Goal: Task Accomplishment & Management: Use online tool/utility

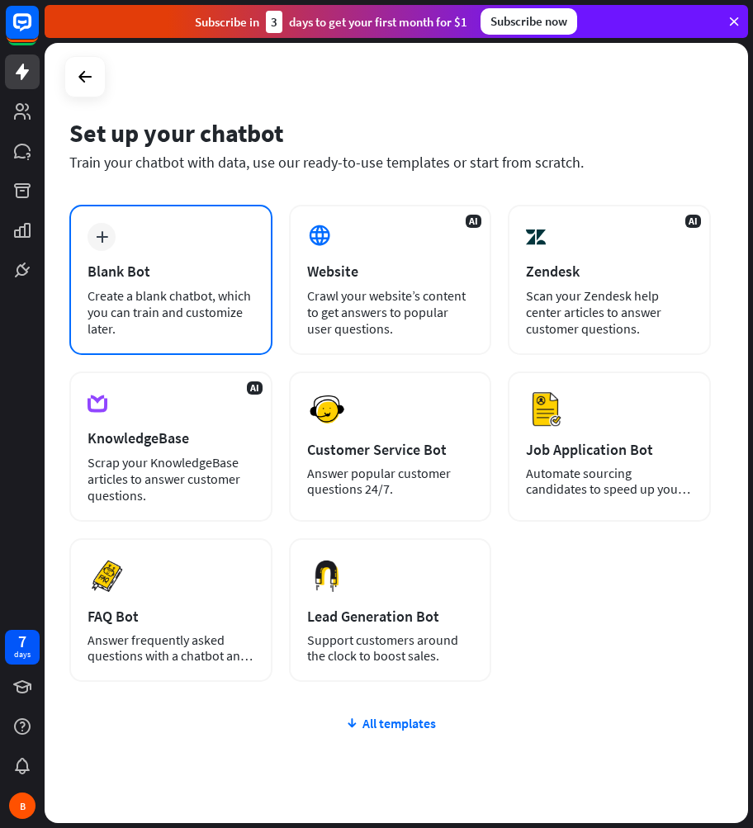
click at [176, 245] on div "plus Blank Bot Create a blank chatbot, which you can train and customize later." at bounding box center [170, 280] width 203 height 150
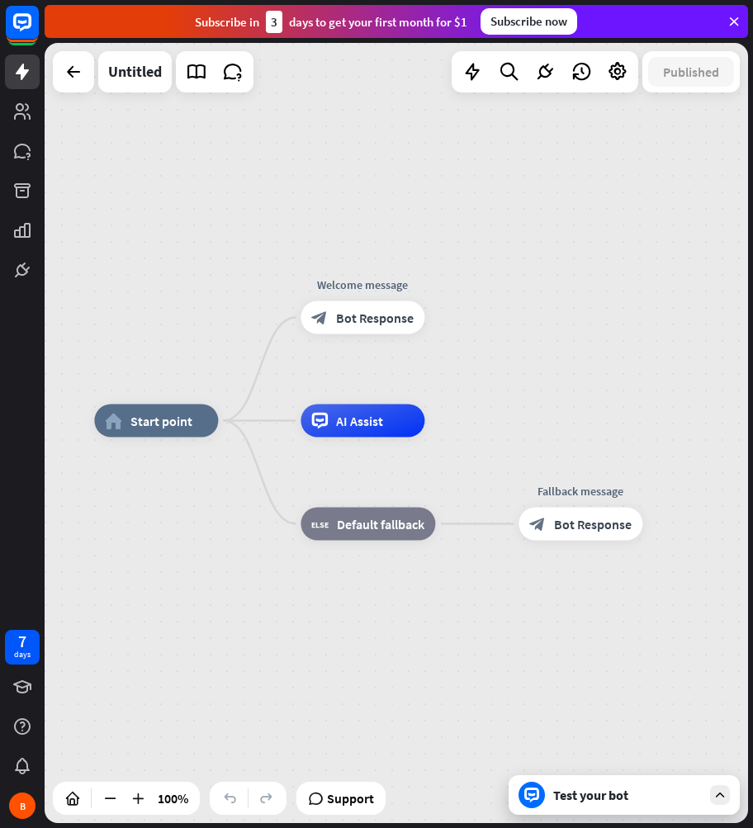
drag, startPoint x: 610, startPoint y: 406, endPoint x: 535, endPoint y: 405, distance: 75.1
click at [537, 402] on div "home_2 Start point Welcome message block_bot_response Bot Response AI Assist bl…" at bounding box center [397, 433] width 704 height 780
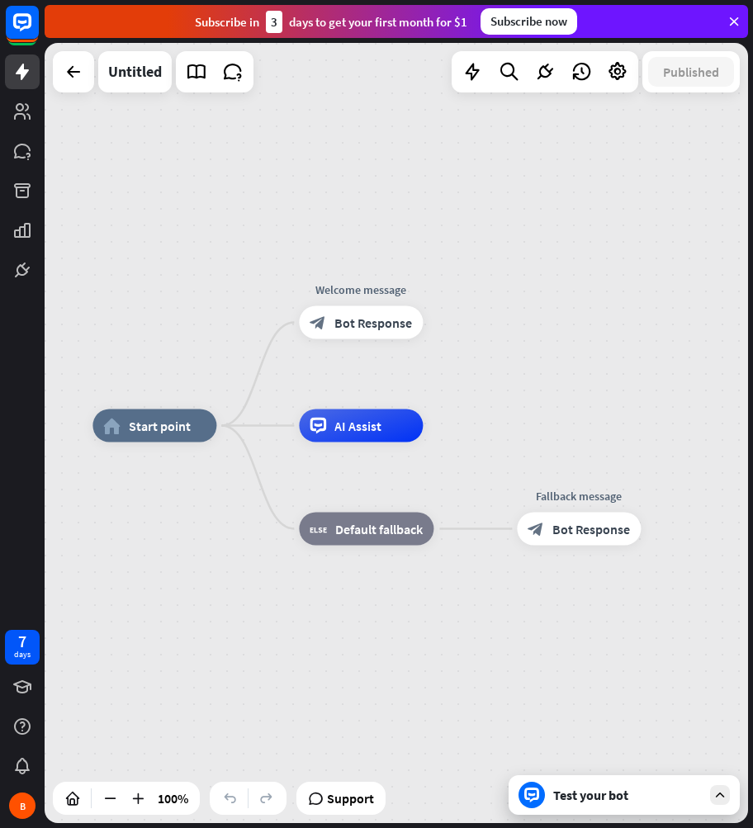
drag, startPoint x: 593, startPoint y: 231, endPoint x: 593, endPoint y: 252, distance: 20.6
click at [593, 252] on div "home_2 Start point Welcome message block_bot_response Bot Response AI Assist bl…" at bounding box center [397, 433] width 704 height 780
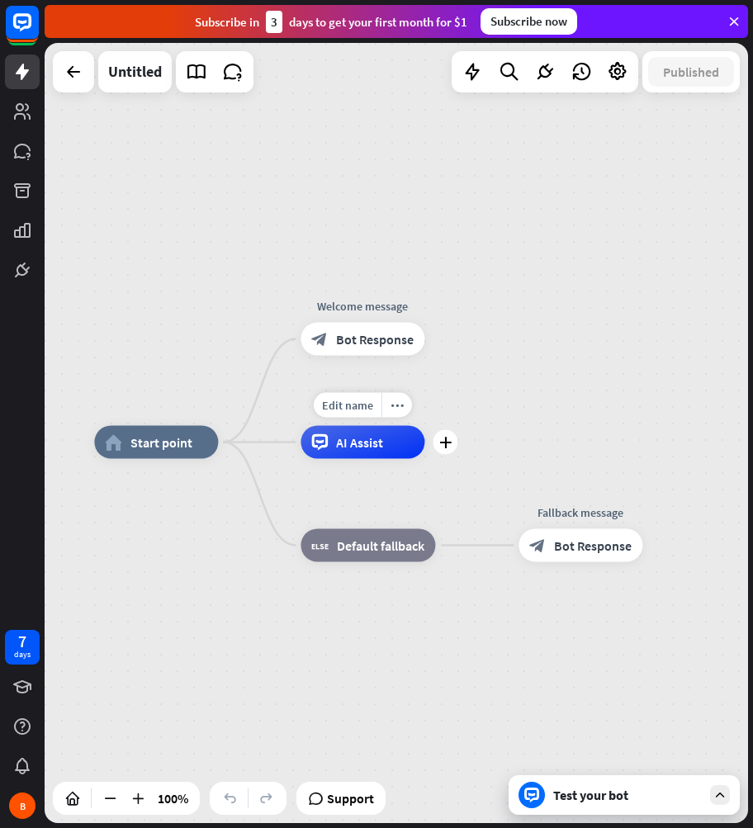
click at [372, 459] on div "Edit name more_horiz plus AI Assist" at bounding box center [363, 442] width 124 height 33
click at [373, 459] on div "Edit name more_horiz plus AI Assist" at bounding box center [363, 442] width 124 height 33
click at [372, 448] on span "AI Assist" at bounding box center [359, 442] width 47 height 17
click at [696, 433] on div "home_2 Start point Welcome message block_bot_response Bot Response AI Assist bl…" at bounding box center [397, 433] width 704 height 780
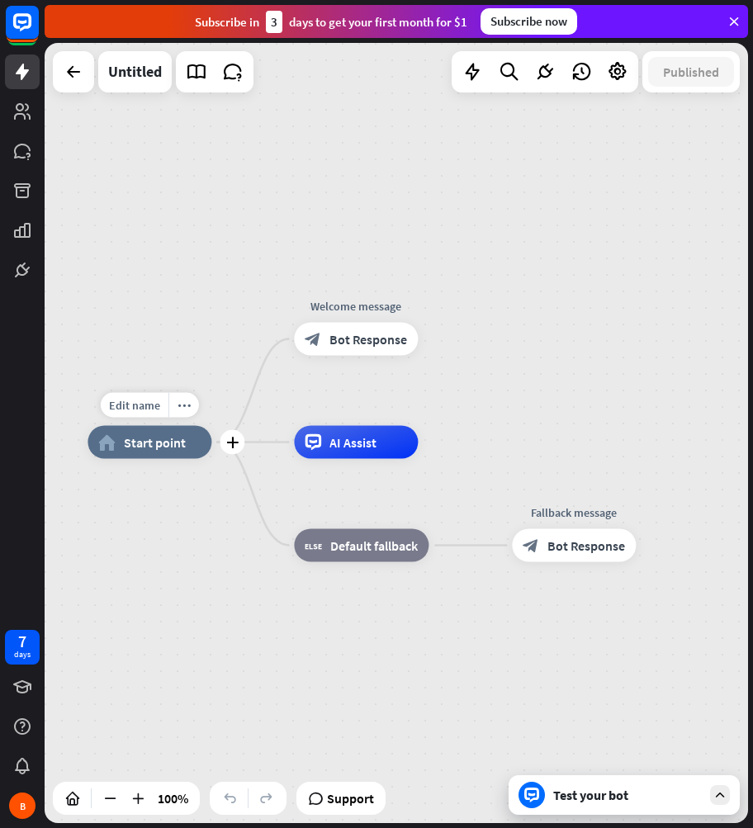
click at [130, 438] on span "Start point" at bounding box center [155, 442] width 62 height 17
click at [137, 560] on div "Edit name more_horiz home_2 Start point Welcome message block_bot_response Bot …" at bounding box center [440, 833] width 704 height 780
click at [153, 446] on span "Start point" at bounding box center [155, 442] width 62 height 17
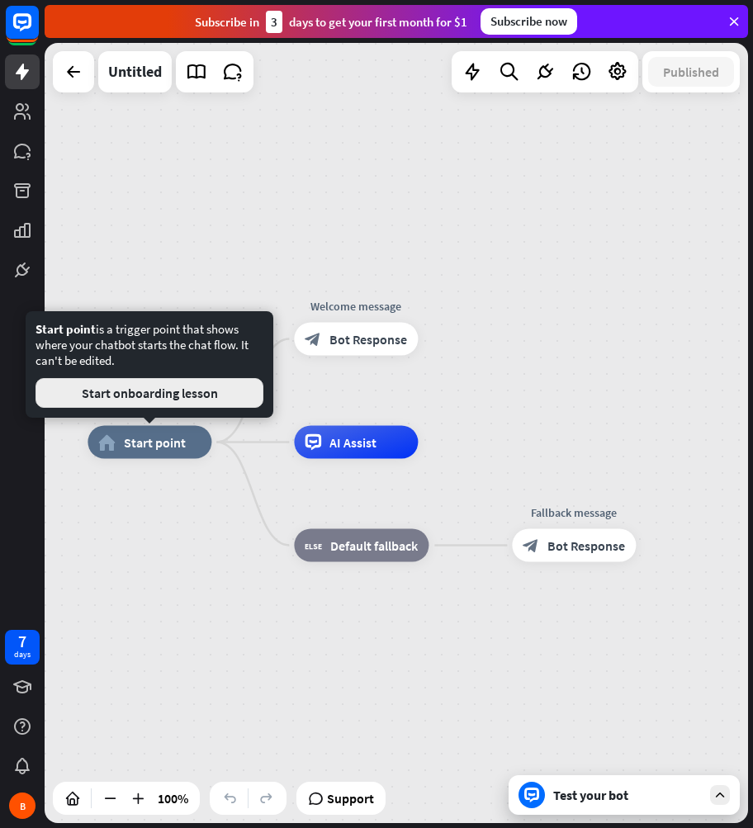
click at [151, 393] on button "Start onboarding lesson" at bounding box center [150, 393] width 228 height 30
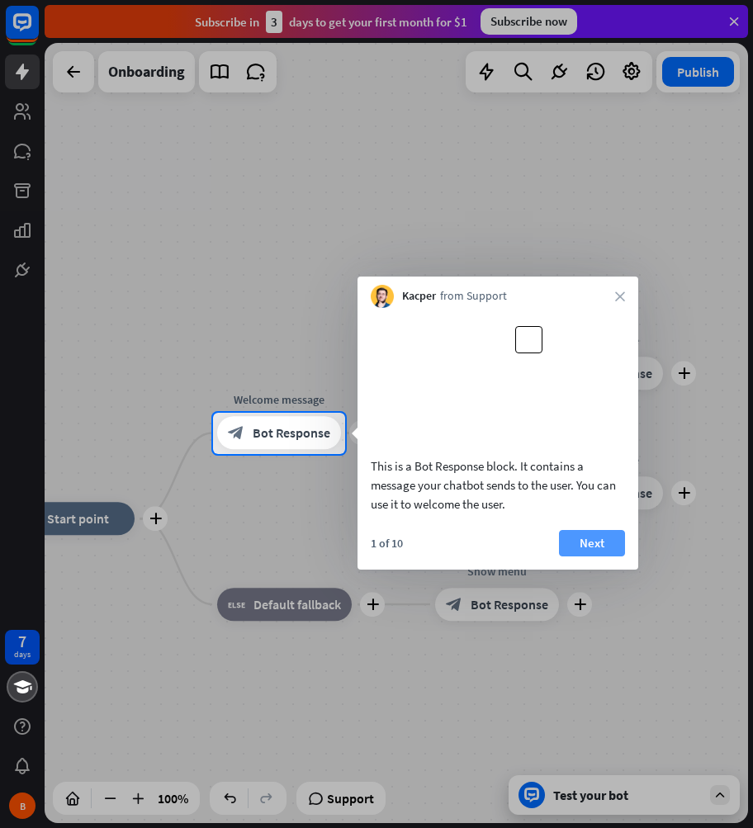
click at [600, 557] on button "Next" at bounding box center [592, 543] width 66 height 26
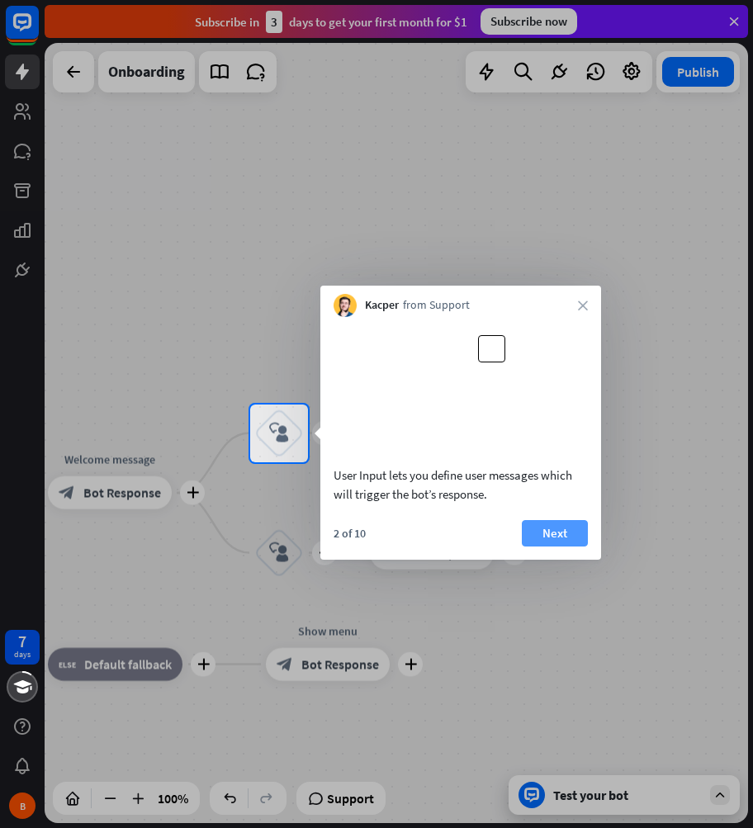
drag, startPoint x: 537, startPoint y: 537, endPoint x: 541, endPoint y: 547, distance: 10.7
click at [537, 539] on div "User Input lets you define user messages which will trigger the bot’s response.…" at bounding box center [460, 438] width 281 height 243
click at [546, 547] on button "Next" at bounding box center [555, 533] width 66 height 26
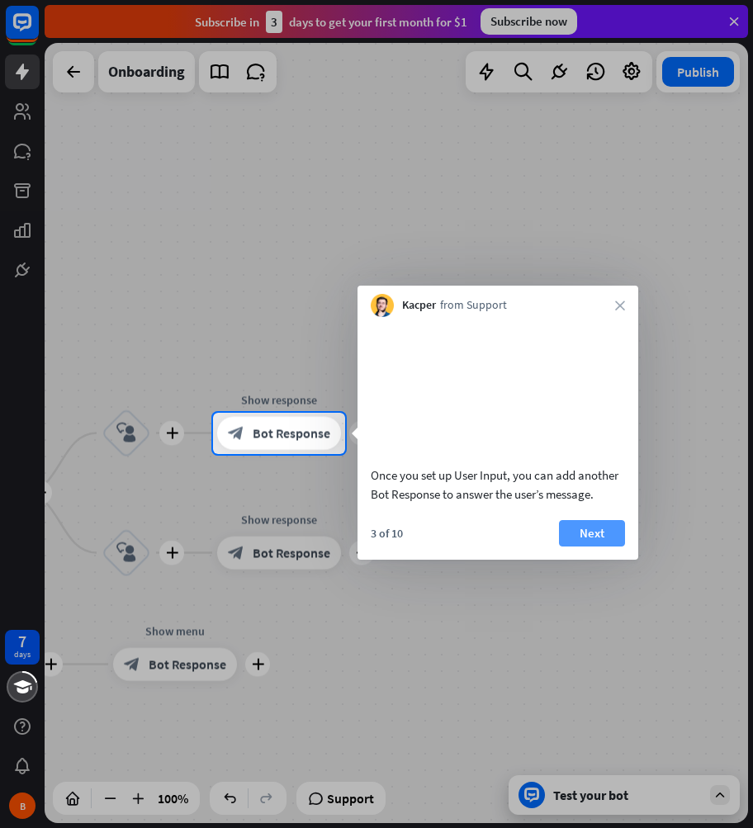
click at [597, 547] on button "Next" at bounding box center [592, 533] width 66 height 26
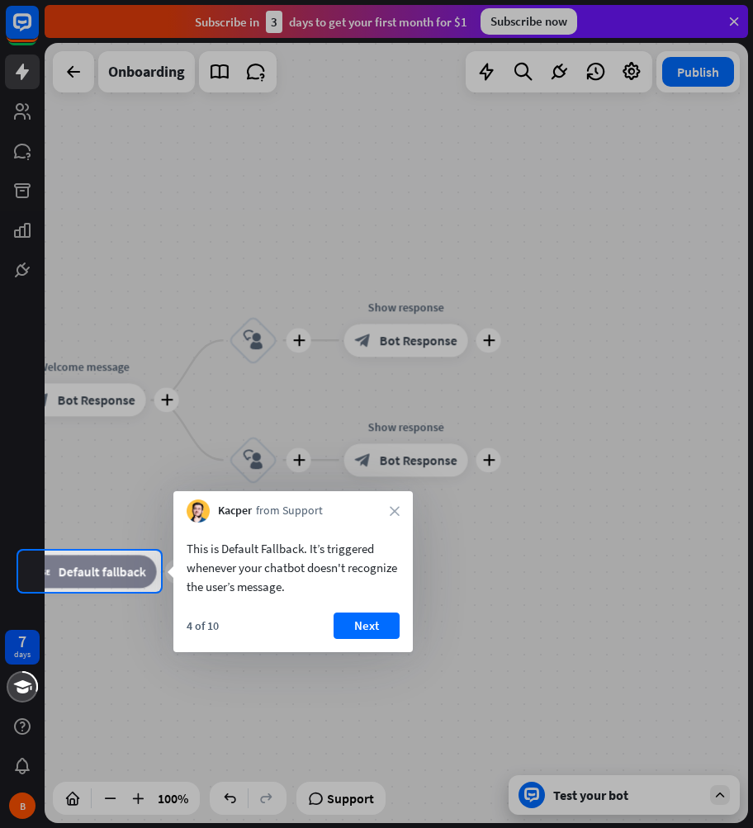
click at [618, 510] on div at bounding box center [376, 414] width 753 height 828
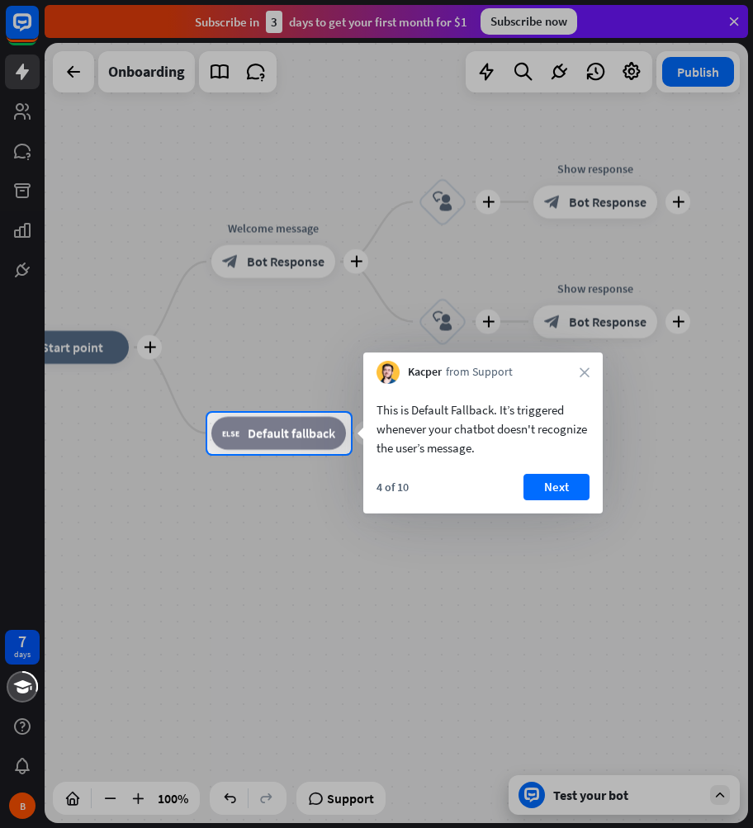
click at [557, 469] on div "This is Default Fallback. It’s triggered whenever your chatbot doesn't recogniz…" at bounding box center [482, 449] width 239 height 130
drag, startPoint x: 557, startPoint y: 480, endPoint x: 549, endPoint y: 493, distance: 15.2
click at [557, 481] on button "Next" at bounding box center [557, 487] width 66 height 26
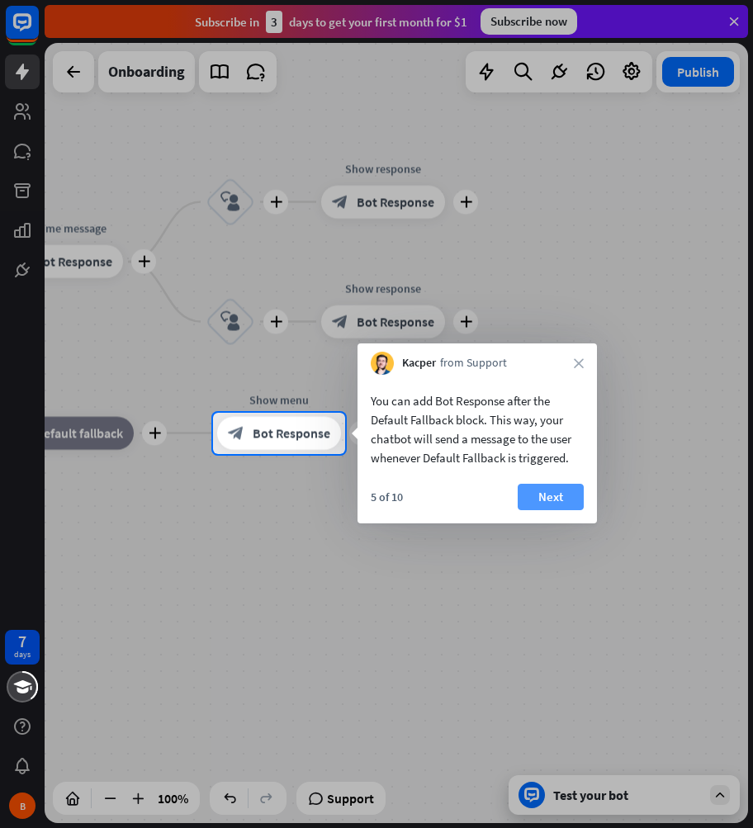
click at [552, 500] on button "Next" at bounding box center [551, 497] width 66 height 26
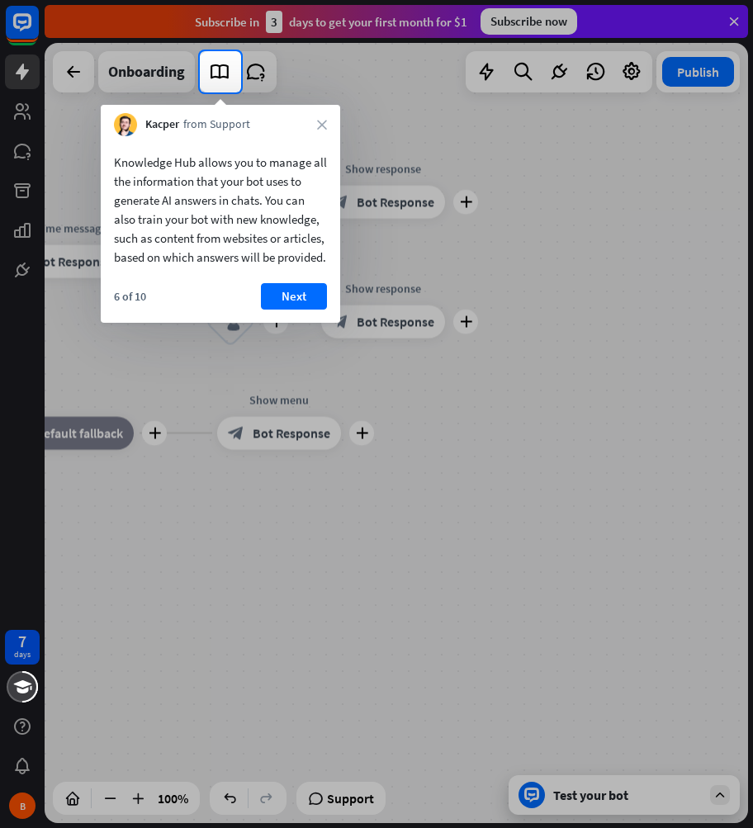
click at [394, 556] on div "7 days B close Product Help First steps Get started with ChatBot Help Center Fo…" at bounding box center [376, 414] width 753 height 828
drag, startPoint x: 295, startPoint y: 313, endPoint x: 286, endPoint y: 386, distance: 74.0
click at [295, 310] on button "Next" at bounding box center [294, 296] width 66 height 26
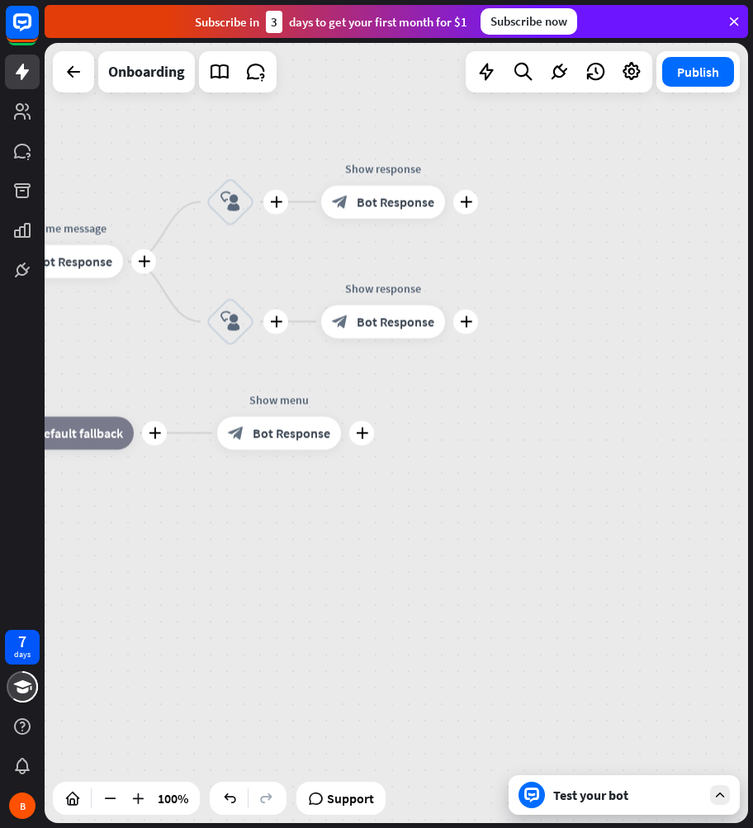
click at [362, 609] on div "7 days B close Product Help First steps Get started with ChatBot Help Center Fo…" at bounding box center [376, 414] width 753 height 828
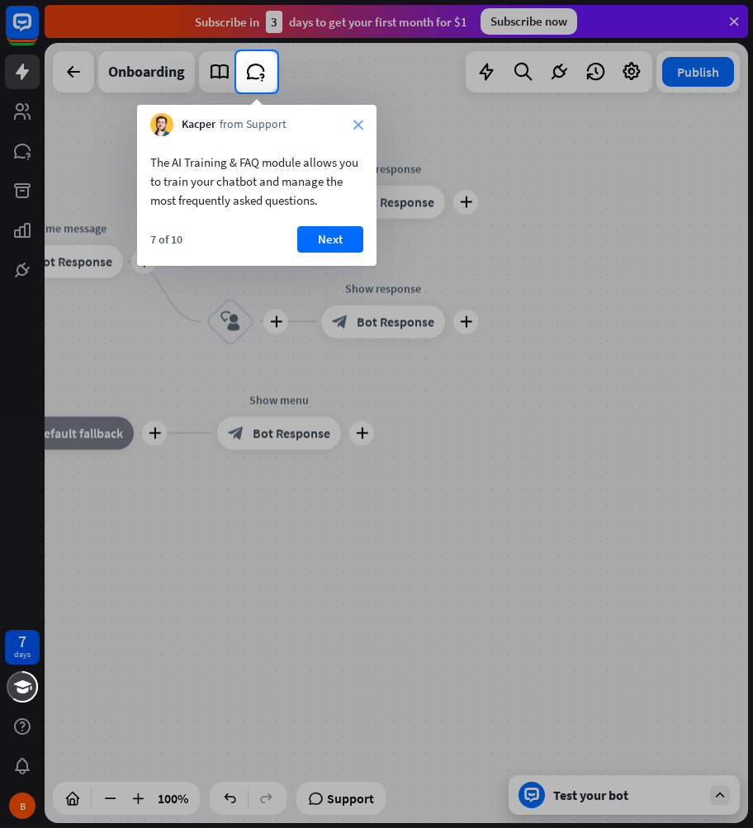
click at [357, 125] on icon "close" at bounding box center [358, 125] width 10 height 10
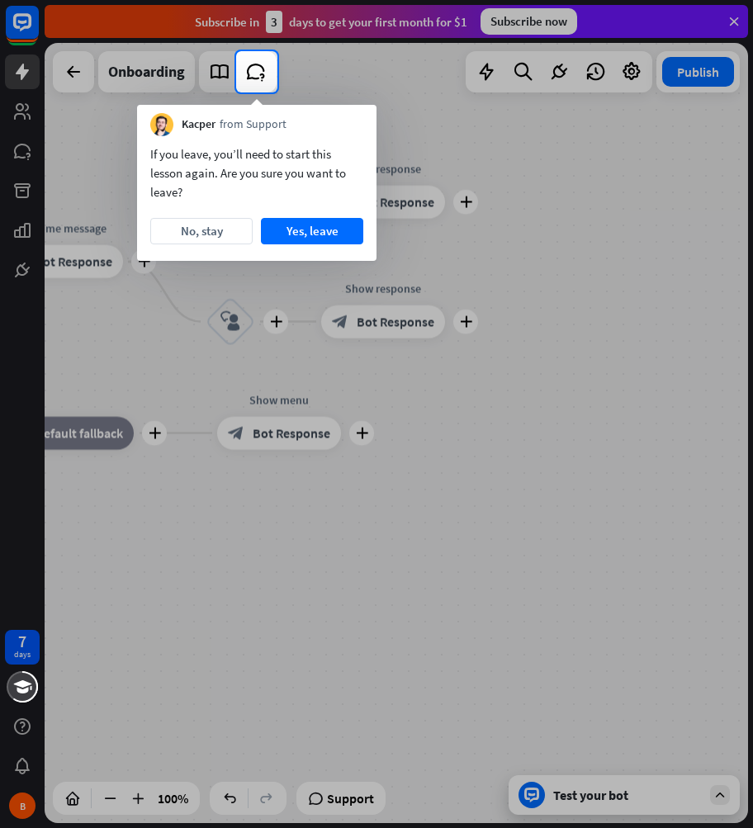
drag, startPoint x: 268, startPoint y: 680, endPoint x: 385, endPoint y: 555, distance: 171.8
click at [380, 670] on div at bounding box center [376, 460] width 753 height 736
click at [297, 241] on button "Yes, leave" at bounding box center [312, 231] width 102 height 26
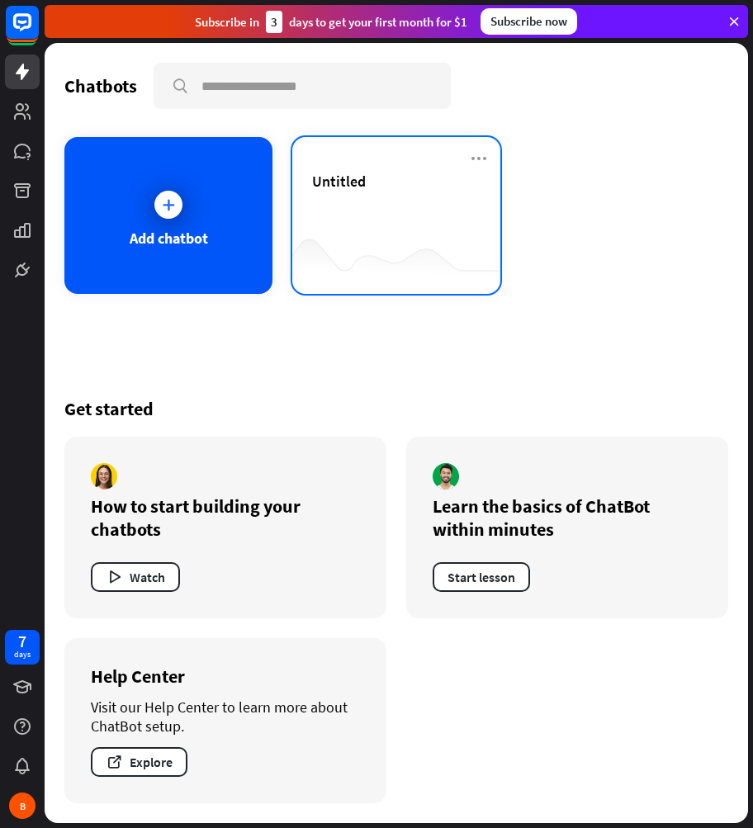
click at [424, 207] on div "Untitled" at bounding box center [396, 201] width 168 height 58
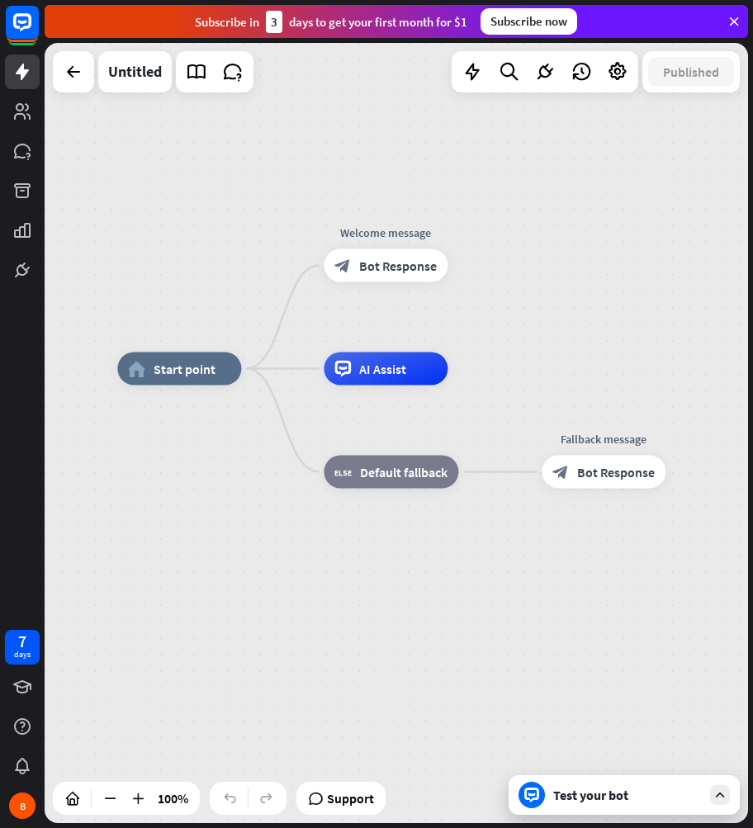
drag, startPoint x: 201, startPoint y: 261, endPoint x: 361, endPoint y: 320, distance: 170.9
click at [140, 211] on div "home_2 Start point Welcome message block_bot_response Bot Response AI Assist bl…" at bounding box center [397, 433] width 704 height 780
click at [399, 266] on span "Bot Response" at bounding box center [397, 266] width 78 height 17
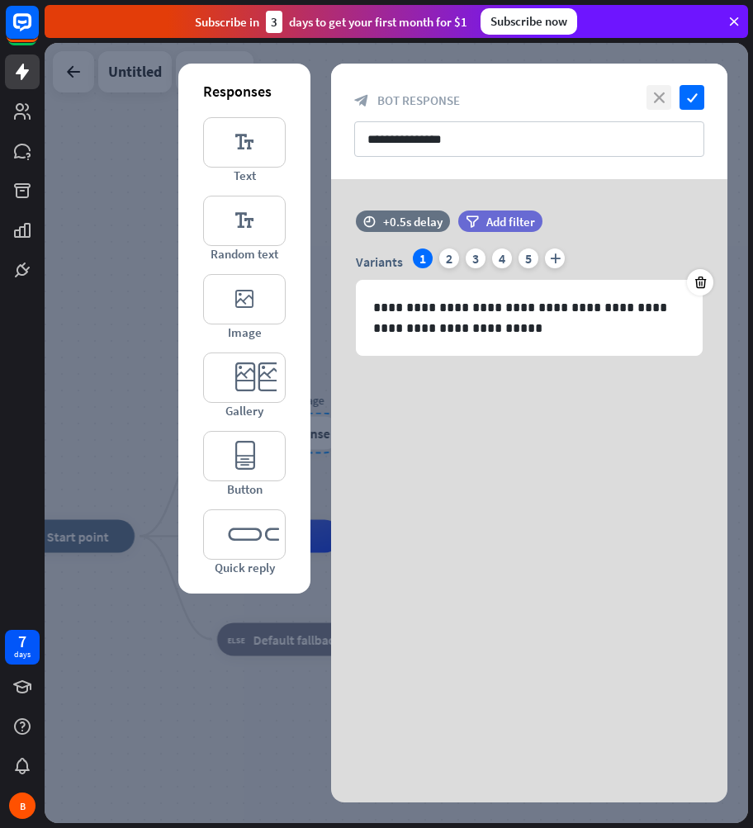
click at [665, 107] on icon "close" at bounding box center [659, 97] width 25 height 25
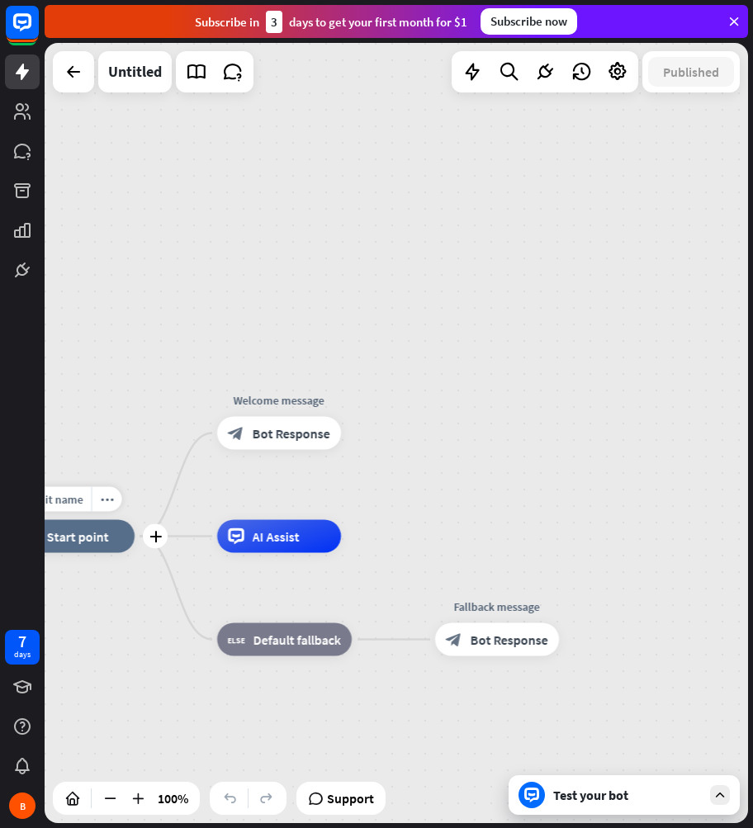
click at [107, 543] on span "Start point" at bounding box center [78, 536] width 62 height 17
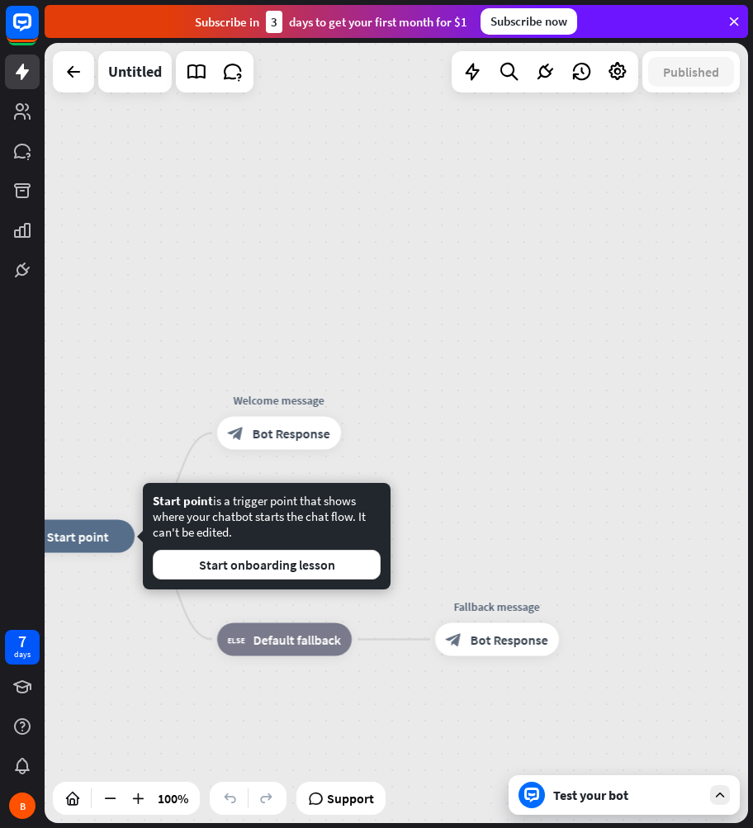
click at [500, 435] on div "home_2 Start point Welcome message block_bot_response Bot Response AI Assist Ed…" at bounding box center [397, 433] width 704 height 780
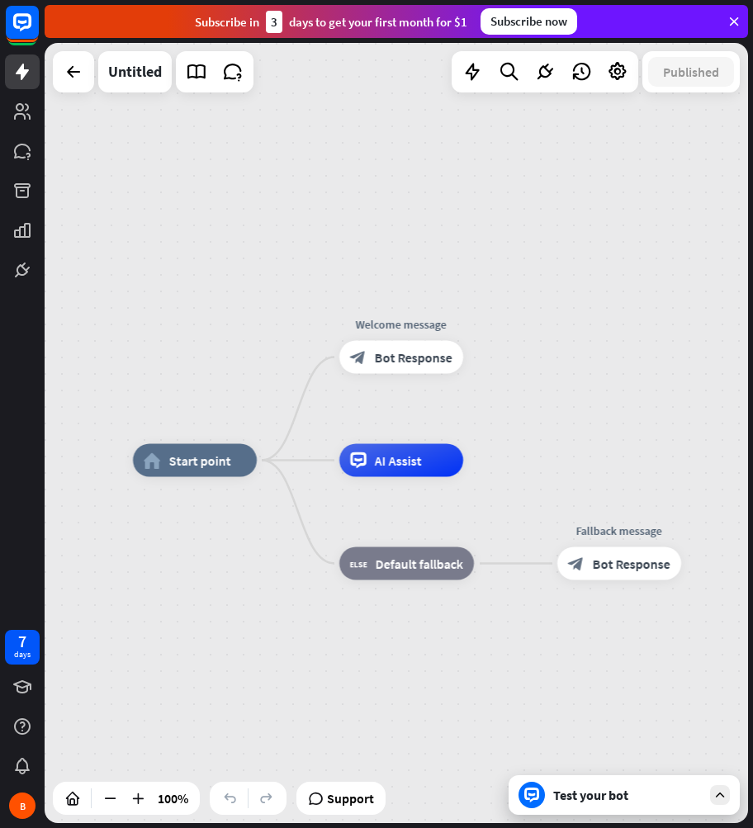
drag, startPoint x: 497, startPoint y: 453, endPoint x: 500, endPoint y: 443, distance: 10.2
click at [500, 443] on div "home_2 Start point Welcome message block_bot_response Bot Response Edit name mo…" at bounding box center [397, 433] width 704 height 780
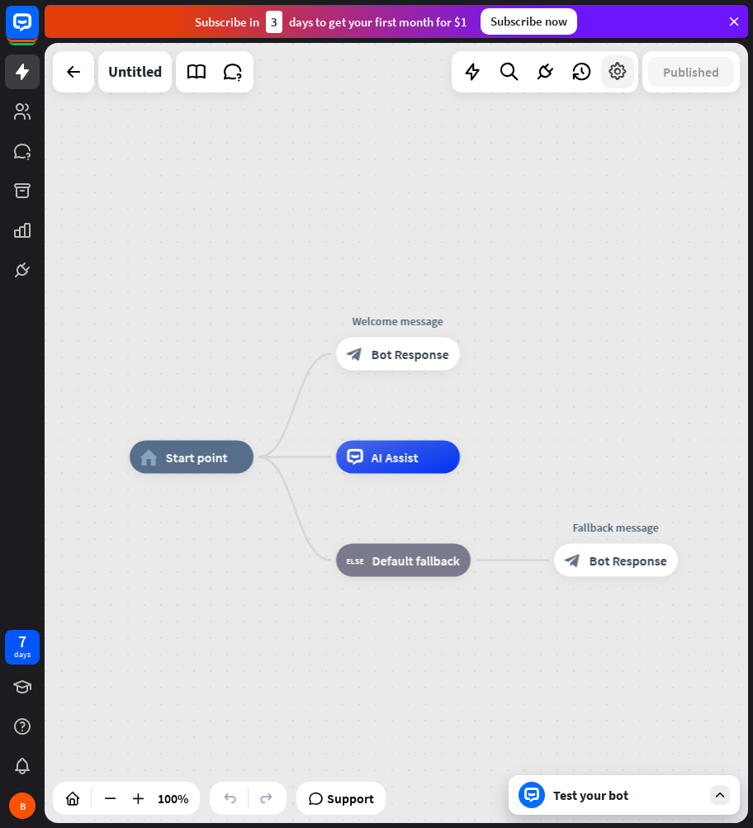
click at [623, 71] on icon at bounding box center [617, 71] width 21 height 21
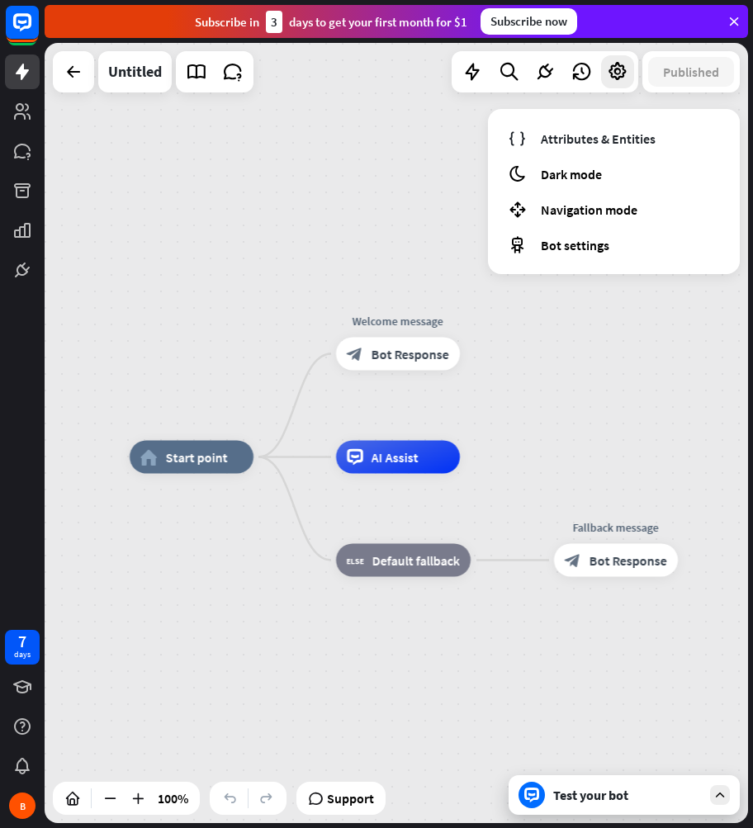
drag, startPoint x: 340, startPoint y: 219, endPoint x: 447, endPoint y: 157, distance: 123.2
click at [349, 216] on div "home_2 Start point Welcome message block_bot_response Bot Response AI Assist bl…" at bounding box center [397, 433] width 704 height 780
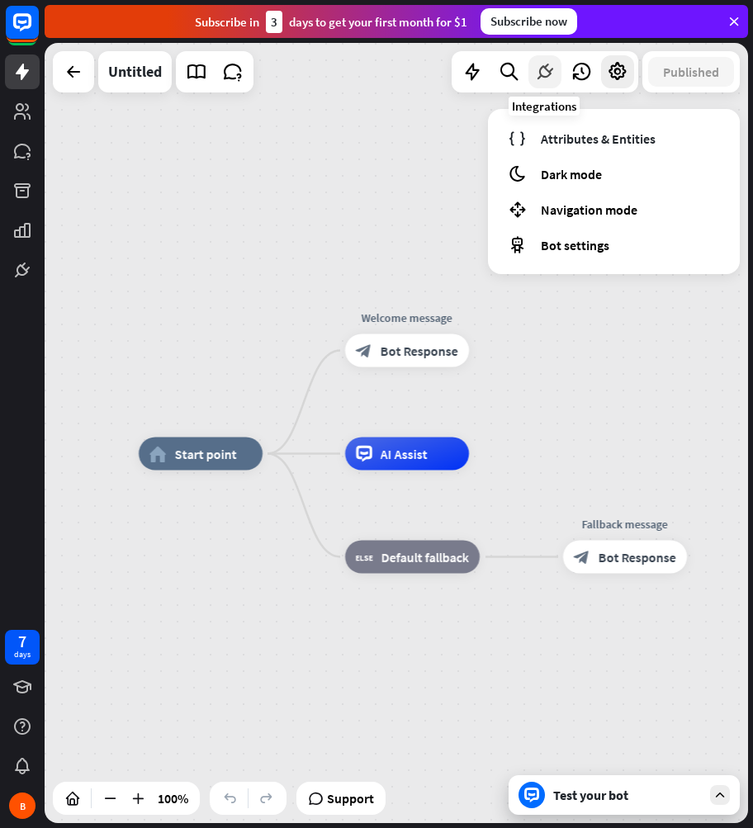
click at [545, 65] on icon at bounding box center [544, 71] width 21 height 21
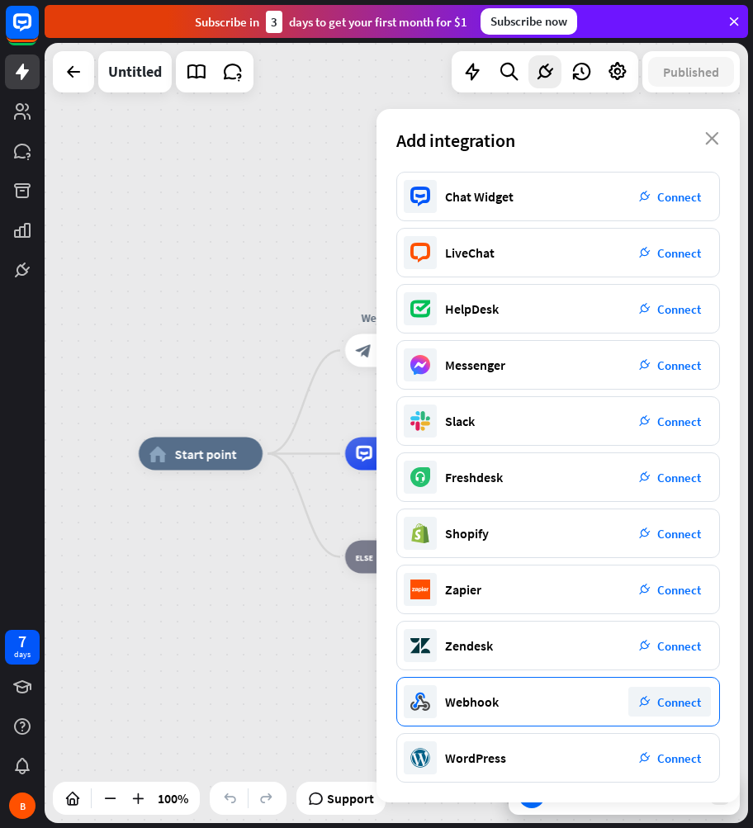
click at [684, 713] on div "plug_integration Connect" at bounding box center [669, 702] width 83 height 30
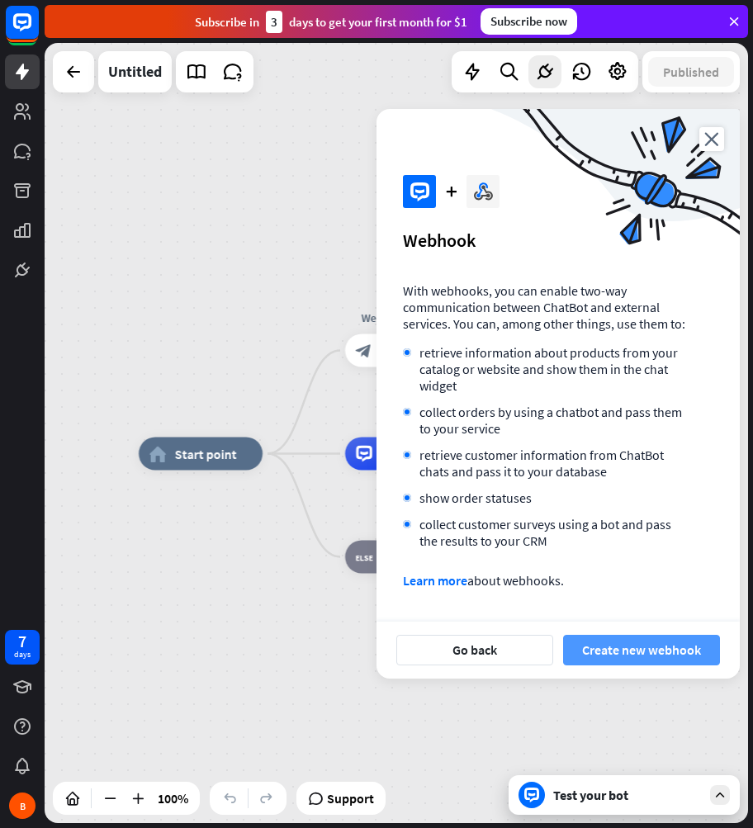
click at [642, 661] on button "Create new webhook" at bounding box center [641, 650] width 157 height 31
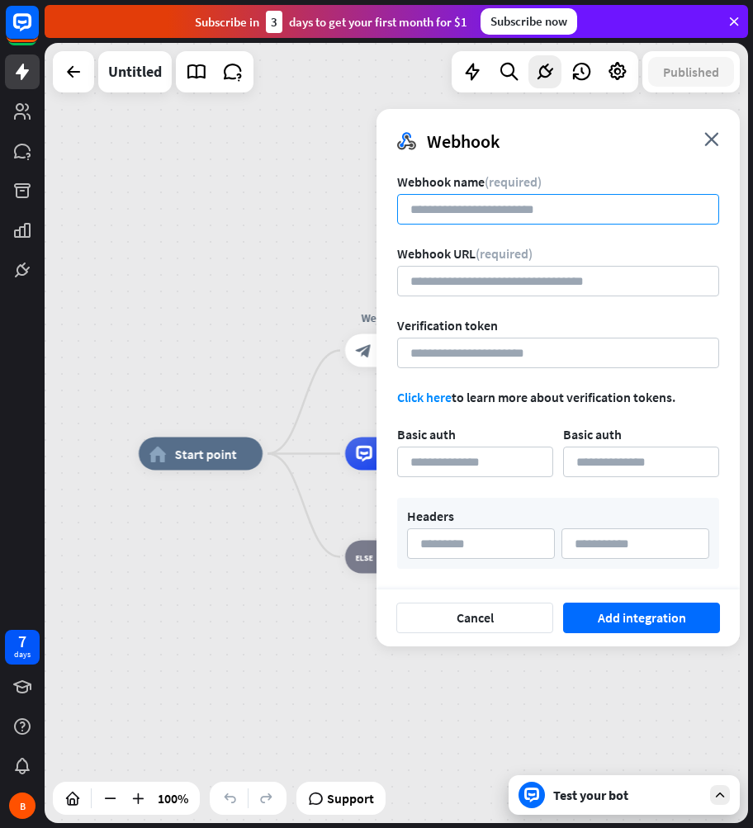
click at [514, 223] on input at bounding box center [558, 209] width 322 height 31
click at [450, 212] on input at bounding box center [558, 209] width 322 height 31
click at [482, 244] on form "Webhook name (required) Webhook URL (required) Verification token Click here to…" at bounding box center [558, 371] width 322 height 396
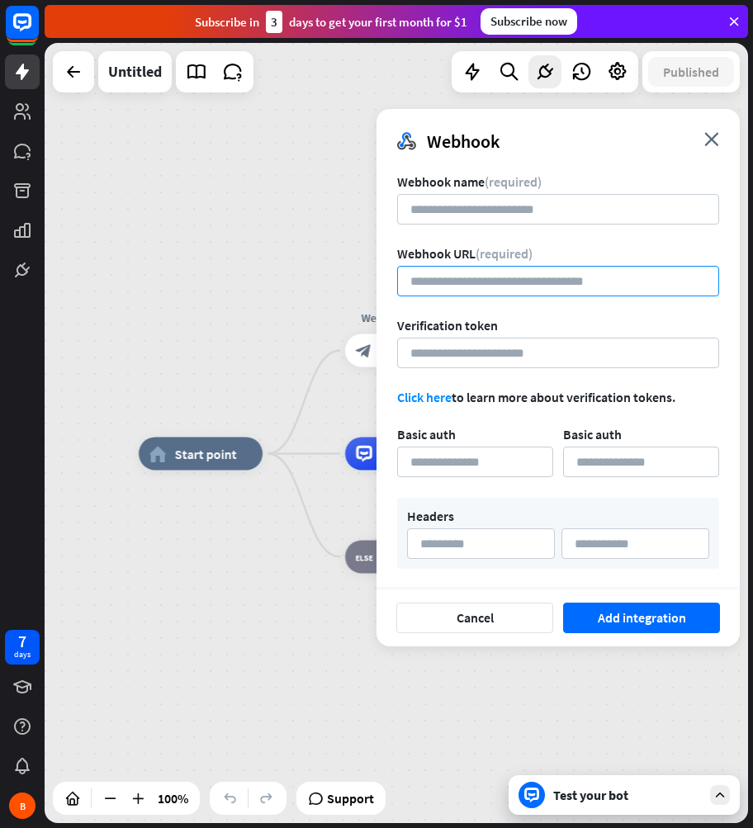
click at [513, 289] on input "url" at bounding box center [558, 281] width 322 height 31
click at [233, 320] on div "home_2 Start point Welcome message block_bot_response Bot Response AI Assist bl…" at bounding box center [397, 433] width 704 height 780
drag, startPoint x: 487, startPoint y: 378, endPoint x: 480, endPoint y: 370, distance: 11.1
click at [484, 375] on form "Webhook name (required) Webhook URL (required) Verification token Click here to…" at bounding box center [558, 371] width 322 height 396
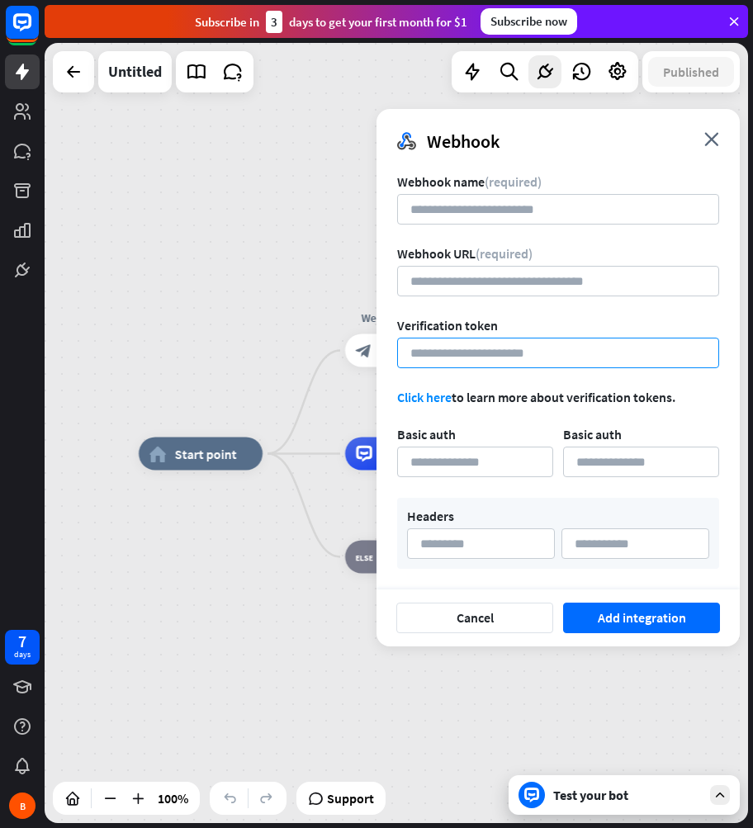
click at [477, 367] on input at bounding box center [558, 353] width 322 height 31
type input "**********"
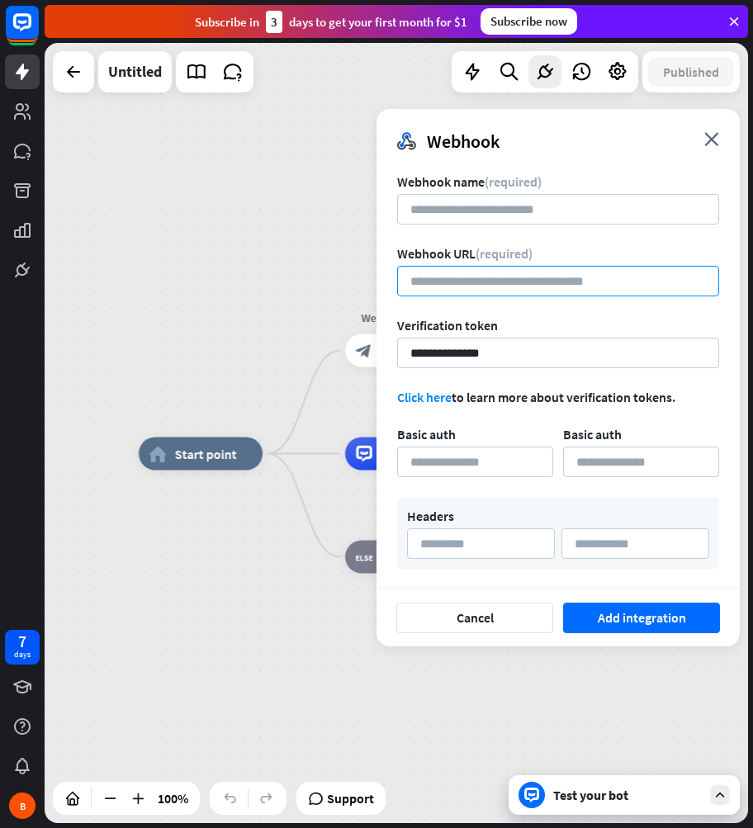
click at [510, 285] on input "url" at bounding box center [558, 281] width 322 height 31
type input "**********"
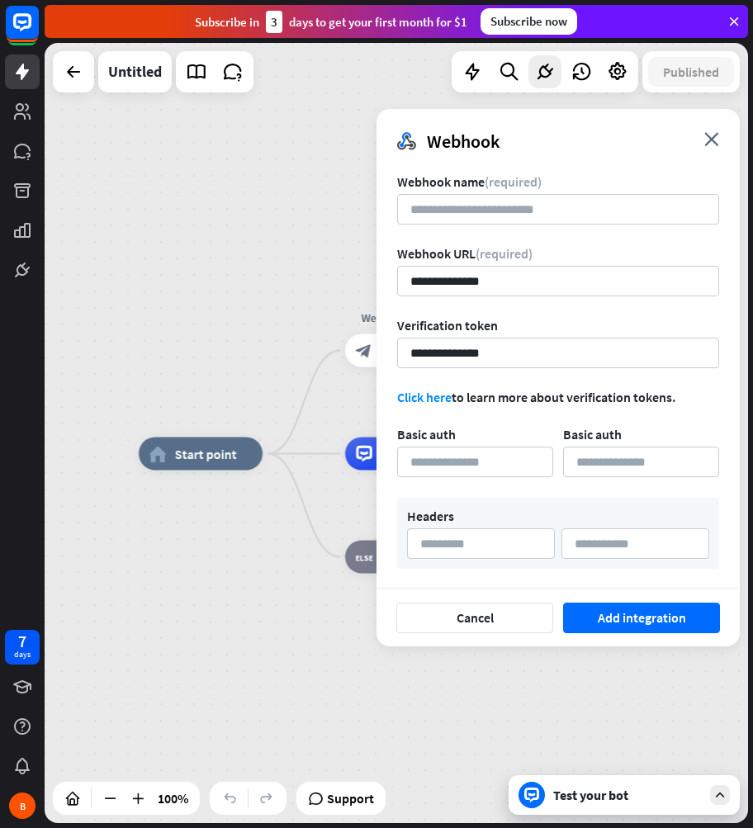
click at [540, 225] on form "**********" at bounding box center [558, 371] width 322 height 396
click at [536, 217] on input at bounding box center [558, 209] width 322 height 31
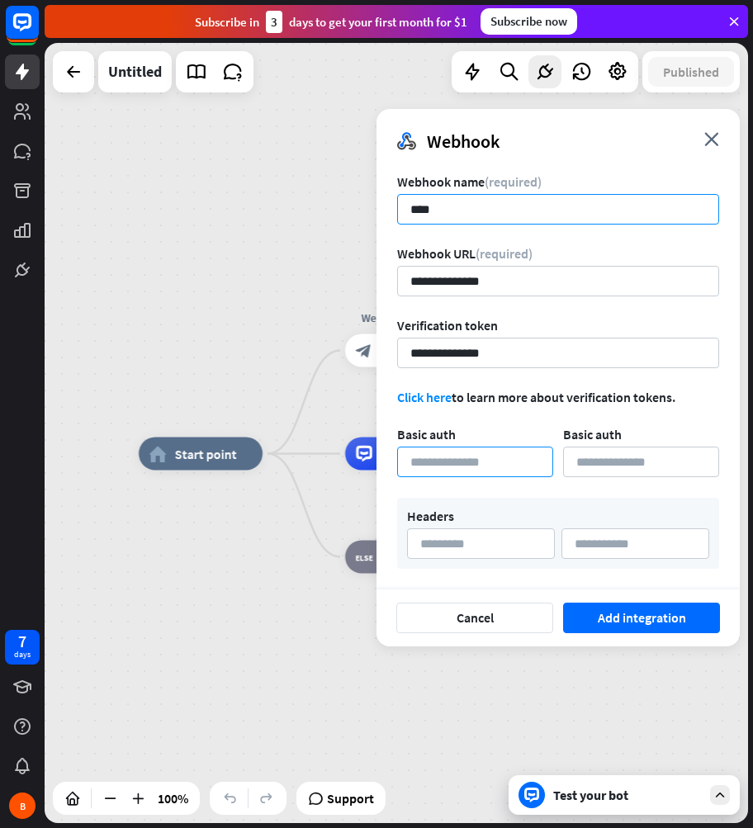
type input "****"
click at [471, 467] on input at bounding box center [475, 462] width 156 height 31
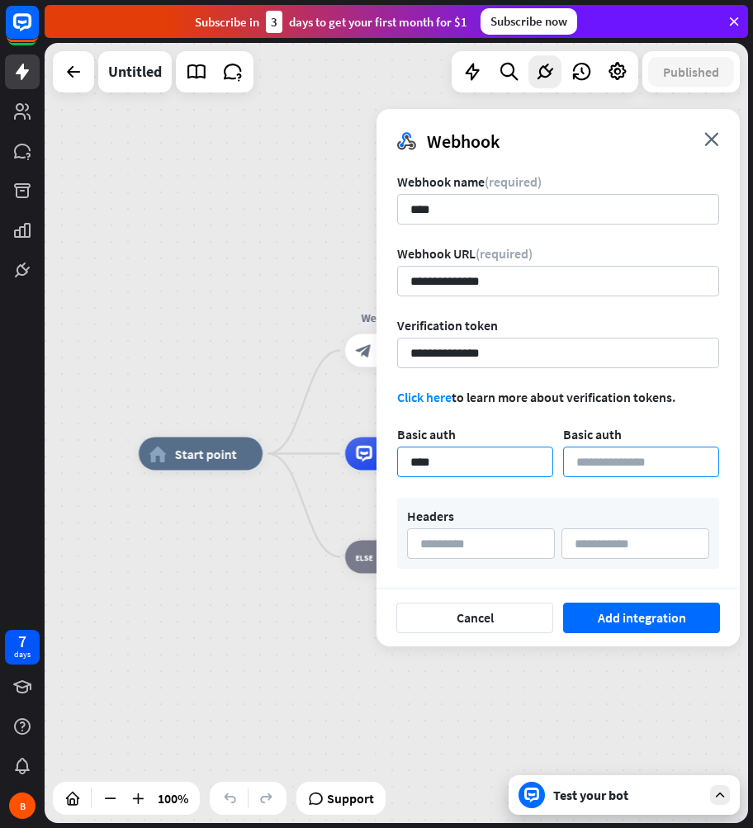
type input "****"
click at [627, 466] on input at bounding box center [641, 462] width 156 height 31
type input "**********"
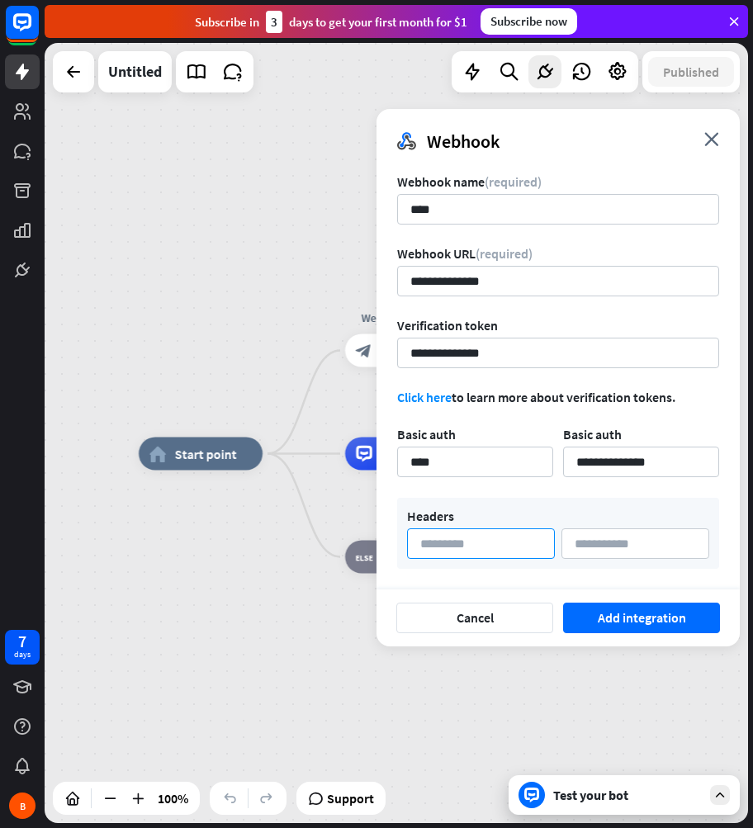
click at [501, 548] on input at bounding box center [481, 543] width 148 height 31
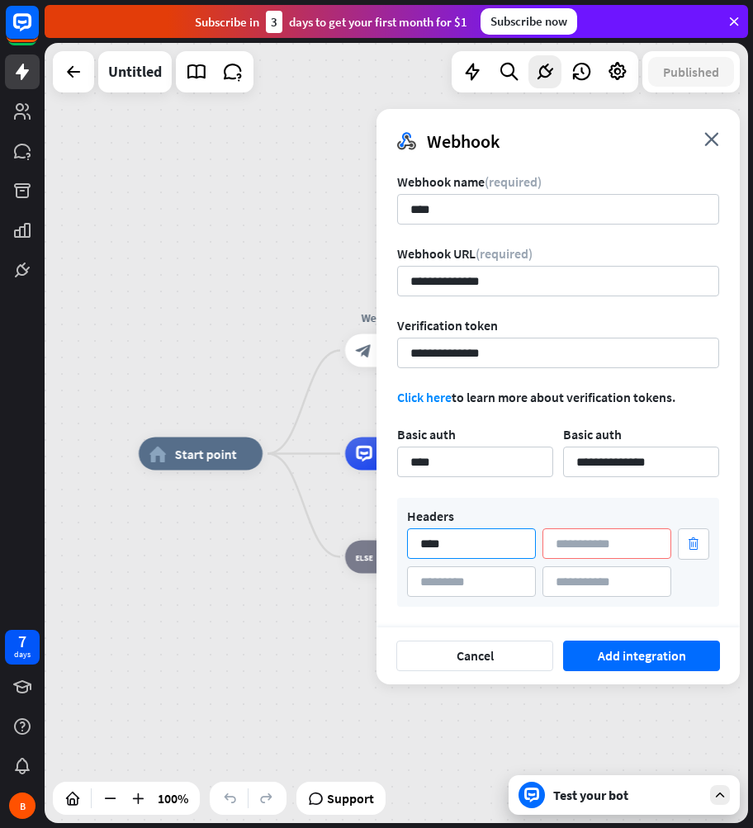
type input "****"
click at [564, 545] on input at bounding box center [607, 543] width 129 height 31
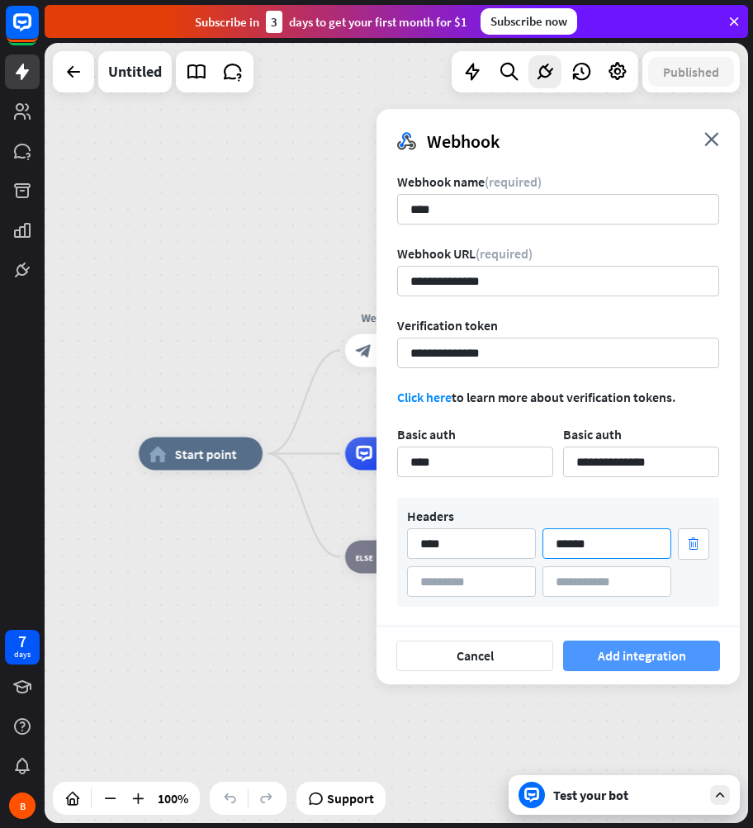
type input "******"
click at [604, 655] on button "Add integration" at bounding box center [641, 656] width 157 height 31
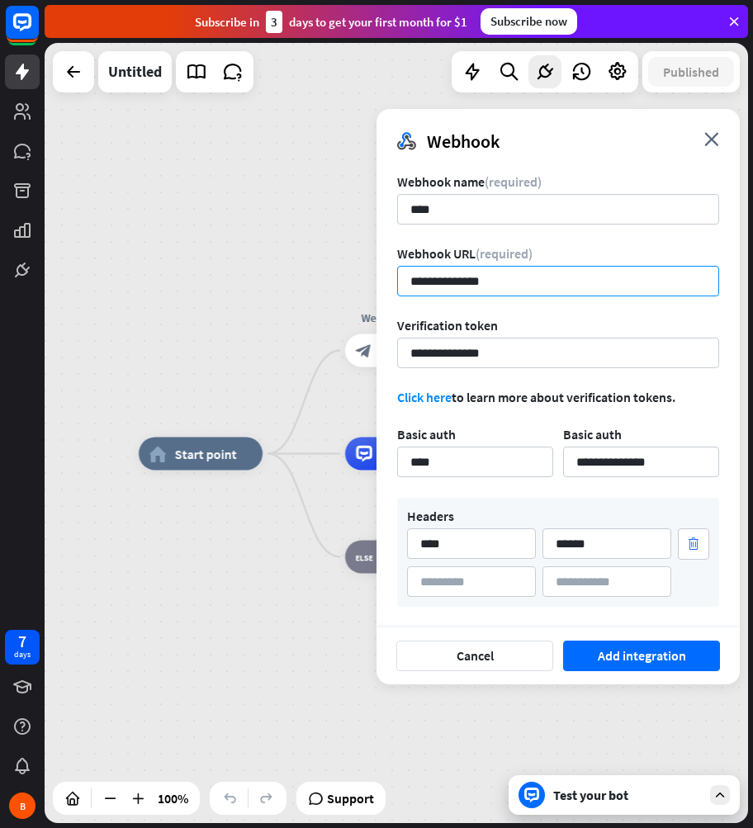
drag, startPoint x: 518, startPoint y: 291, endPoint x: 380, endPoint y: 288, distance: 137.9
click at [380, 288] on div "**********" at bounding box center [558, 394] width 363 height 467
paste input "**********"
type input "**********"
click at [563, 641] on button "Add integration" at bounding box center [641, 656] width 157 height 31
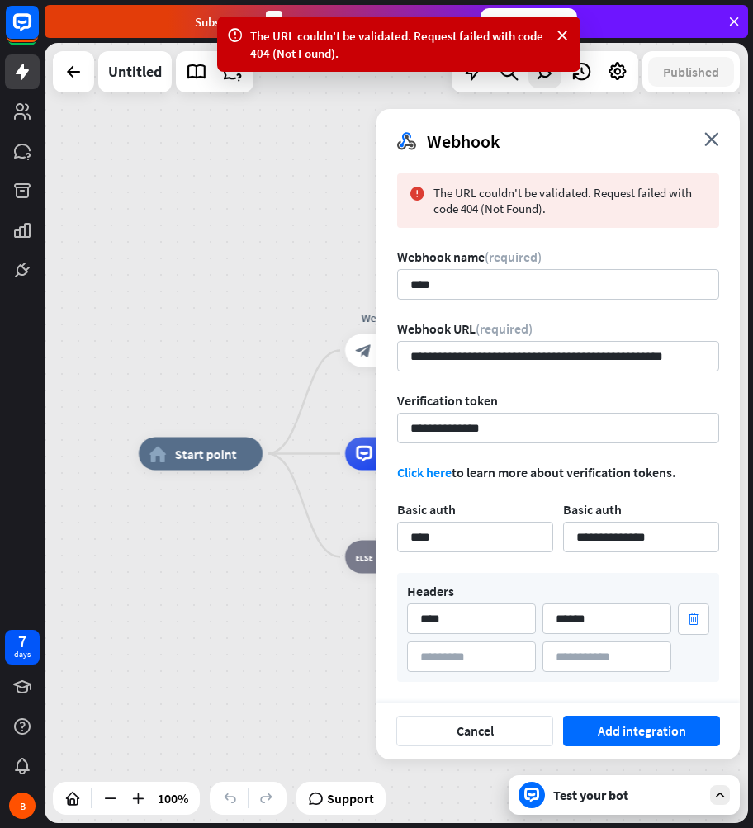
click at [704, 144] on div "Webhook close" at bounding box center [558, 135] width 363 height 52
